Goal: Find specific page/section: Find specific page/section

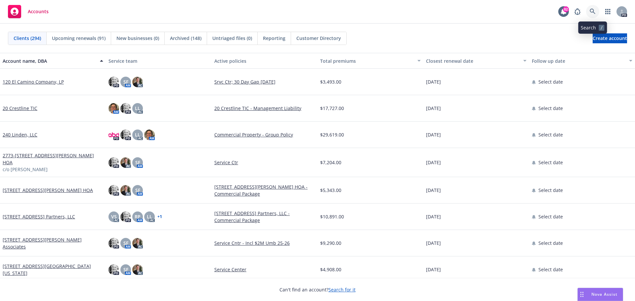
click at [592, 10] on icon at bounding box center [593, 12] width 6 height 6
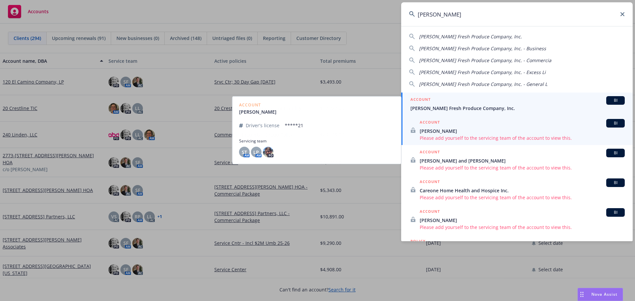
type input "[PERSON_NAME]"
click at [468, 109] on span "[PERSON_NAME] Fresh Produce Company, Inc." at bounding box center [517, 108] width 214 height 7
